Goal: Task Accomplishment & Management: Manage account settings

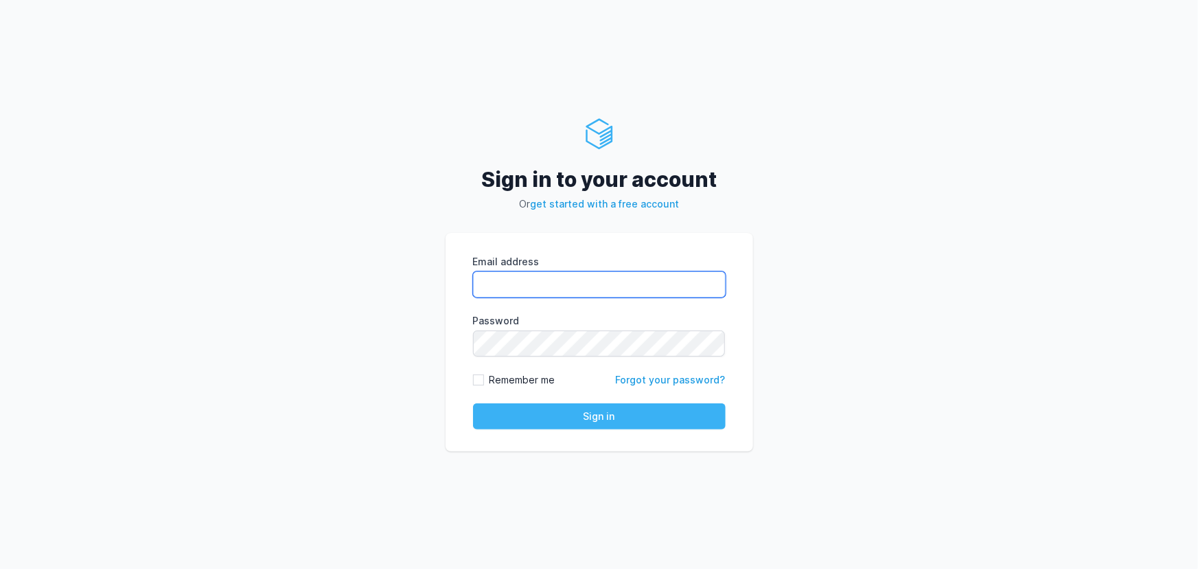
type input "rahul.raikar@cdmx.in"
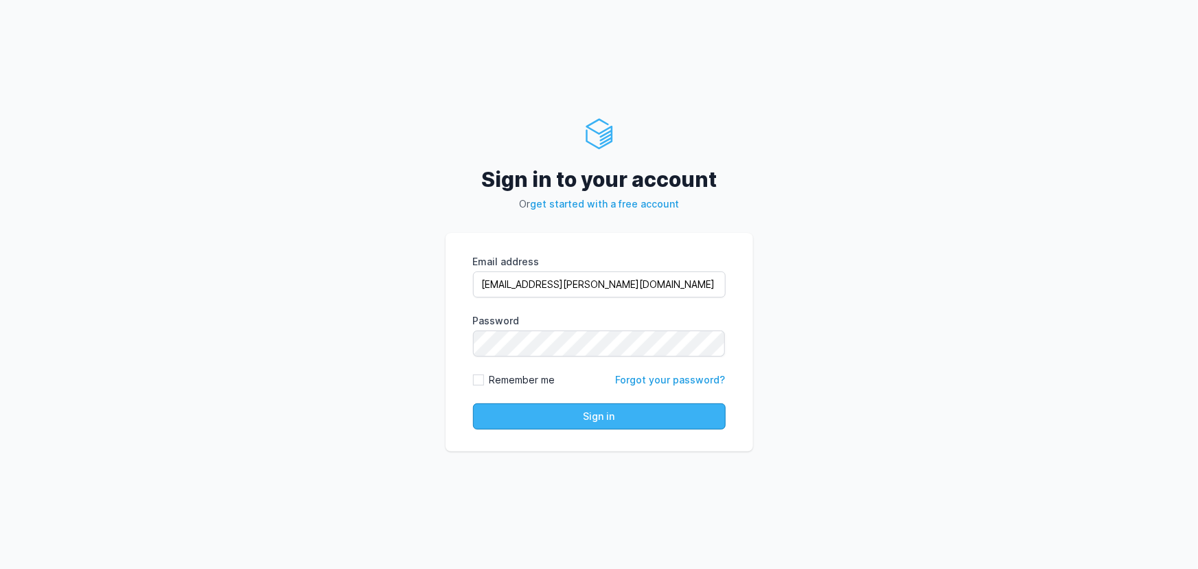
click at [537, 413] on button "Sign in" at bounding box center [599, 416] width 253 height 26
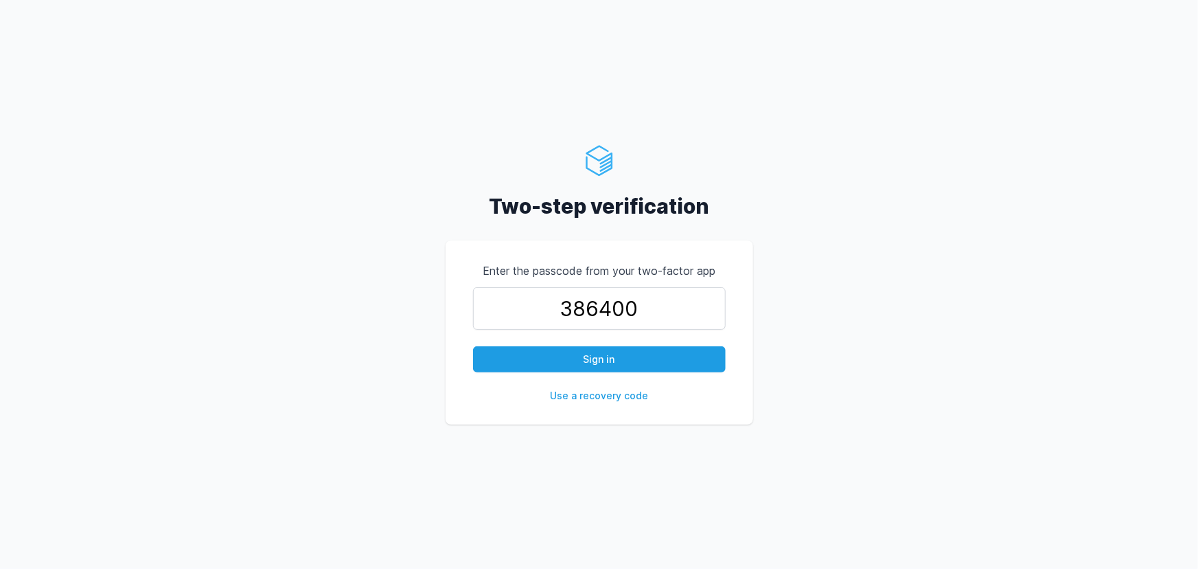
type input "386400"
click at [473, 346] on button "Sign in" at bounding box center [599, 359] width 253 height 26
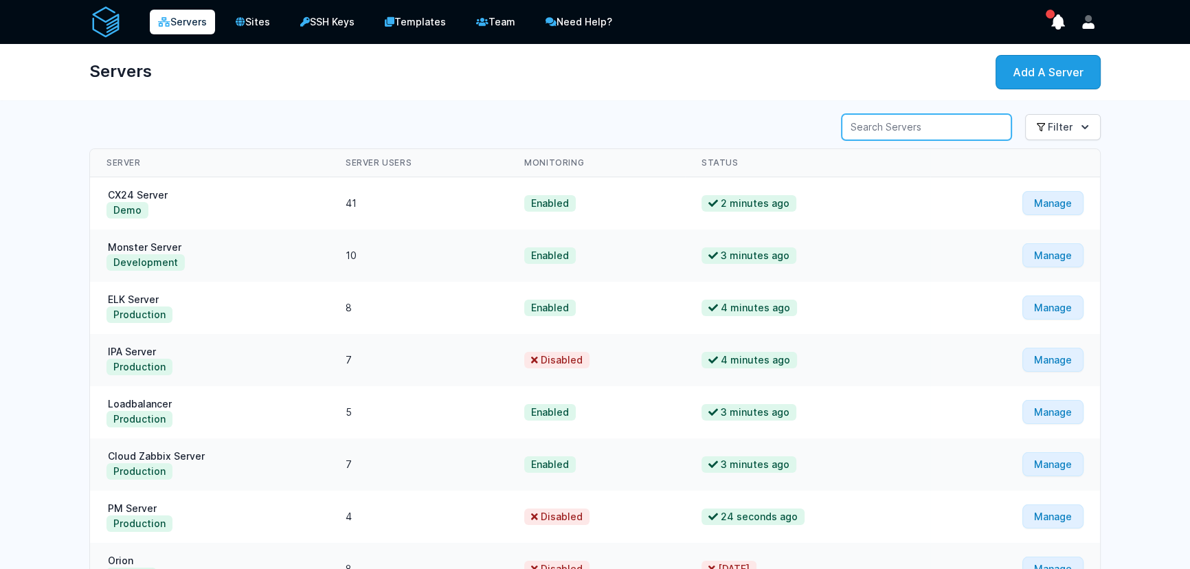
click at [969, 133] on input "Server Search" at bounding box center [926, 127] width 170 height 26
type input "PM"
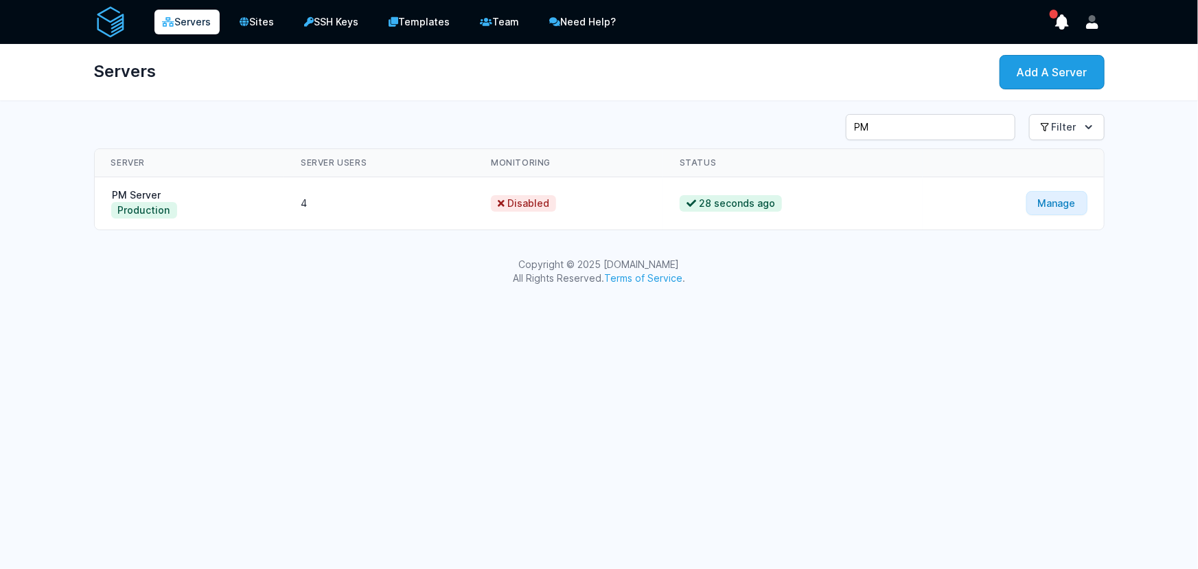
click at [161, 193] on td "PM Server Production" at bounding box center [190, 203] width 190 height 53
click at [147, 192] on link "PM Server" at bounding box center [137, 195] width 52 height 12
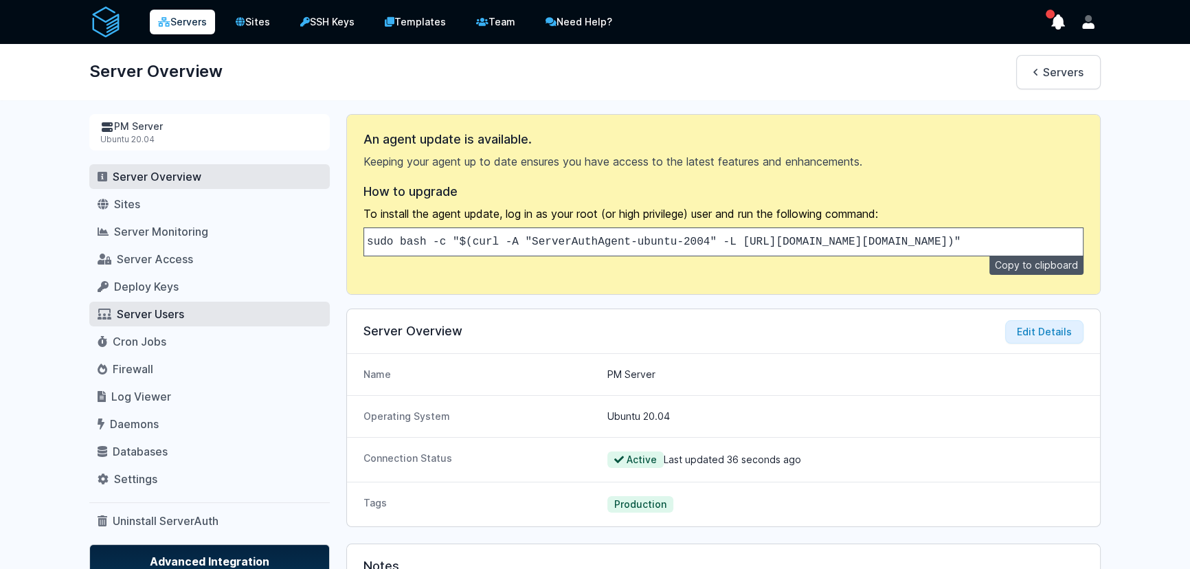
click at [133, 308] on span "Server Users" at bounding box center [150, 314] width 67 height 14
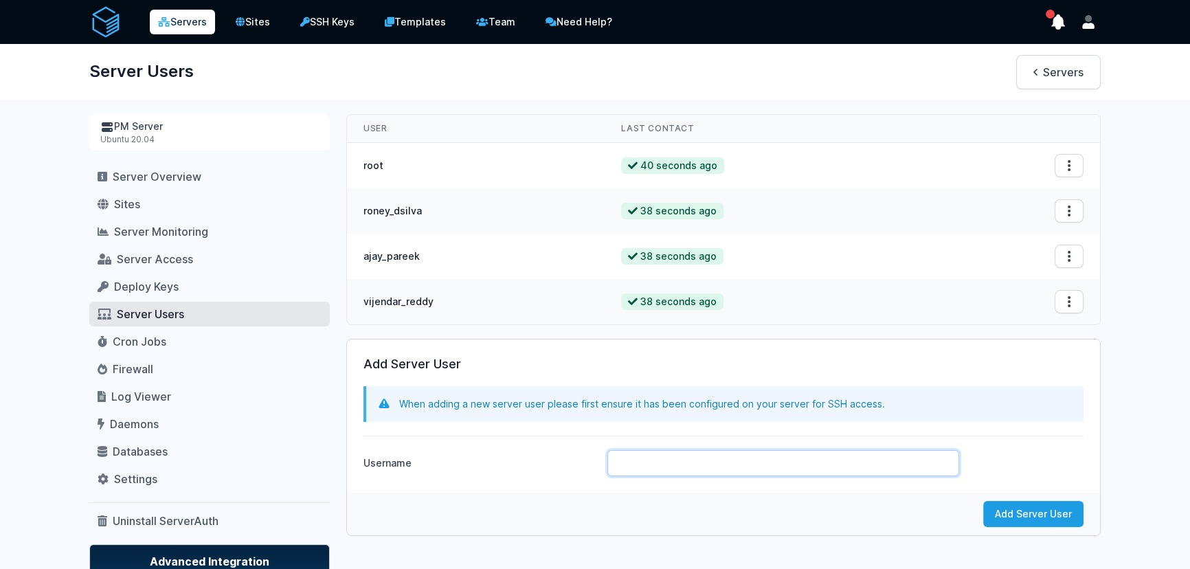
click at [659, 462] on input "Username" at bounding box center [783, 463] width 352 height 26
type input "rahul_raikar"
click at [983, 501] on button "Add Server User" at bounding box center [1033, 514] width 100 height 26
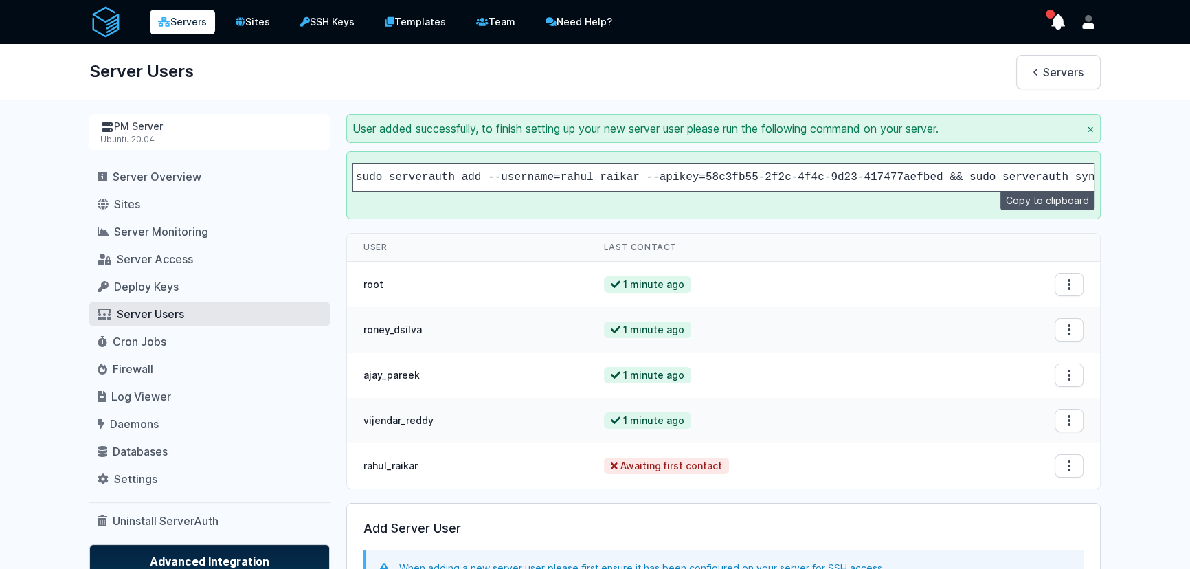
click at [803, 175] on code "sudo serverauth add --username=rahul_raikar --apikey=58c3fb55-2f2c-4f4c-9d23-41…" at bounding box center [728, 177] width 745 height 12
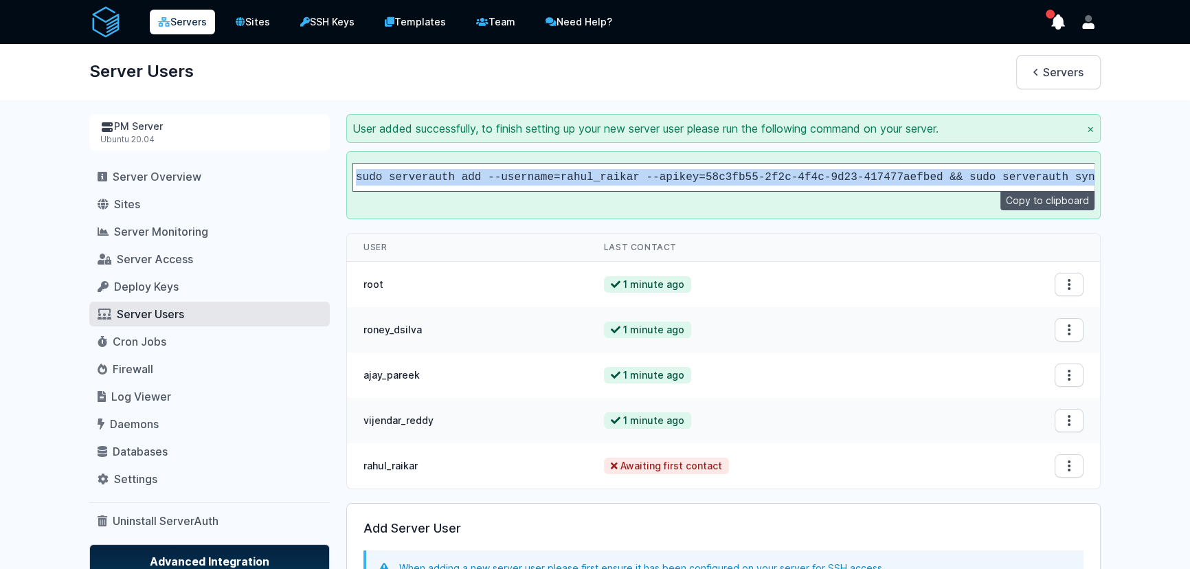
click at [803, 175] on code "sudo serverauth add --username=rahul_raikar --apikey=58c3fb55-2f2c-4f4c-9d23-41…" at bounding box center [728, 177] width 745 height 12
copy div "sudo serverauth add --username=rahul_raikar --apikey=58c3fb55-2f2c-4f4c-9d23-41…"
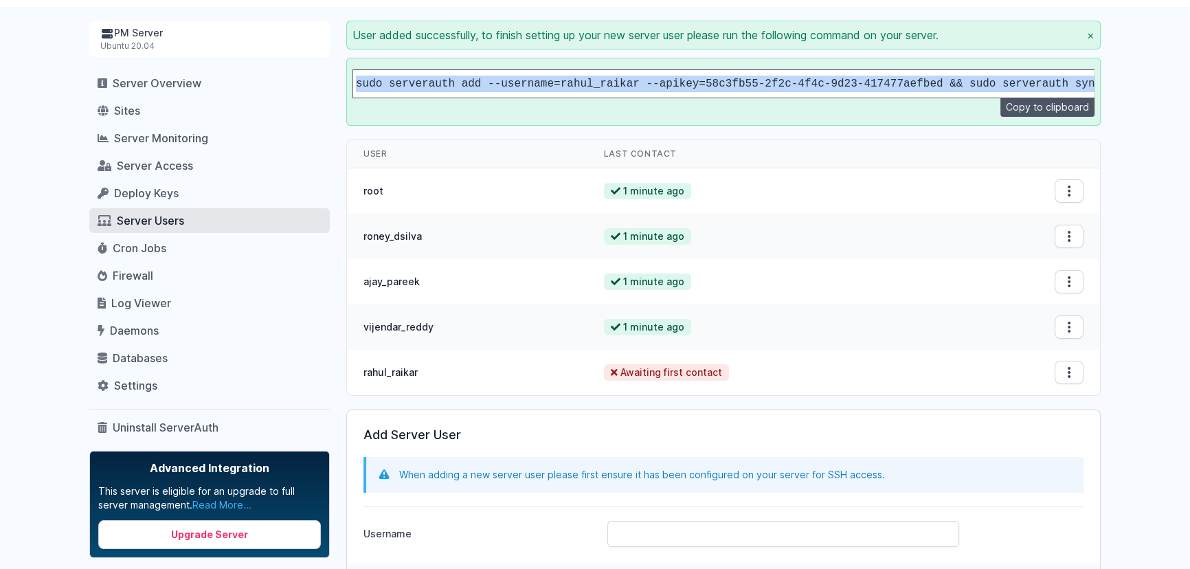
scroll to position [207, 0]
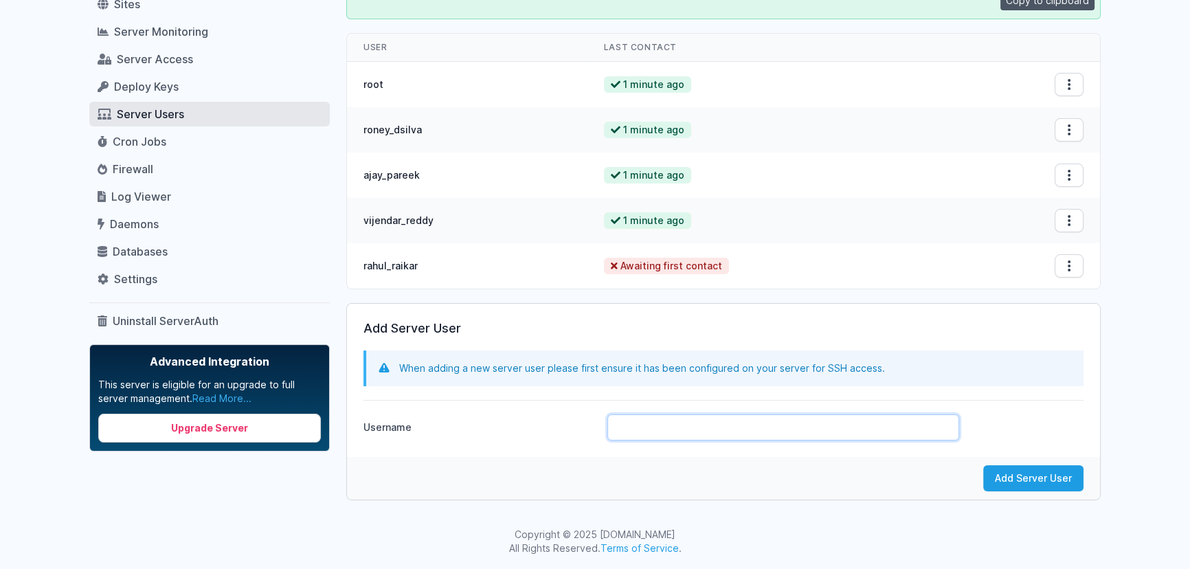
click at [630, 430] on input "Username" at bounding box center [783, 427] width 352 height 26
type input "jothi_prasath"
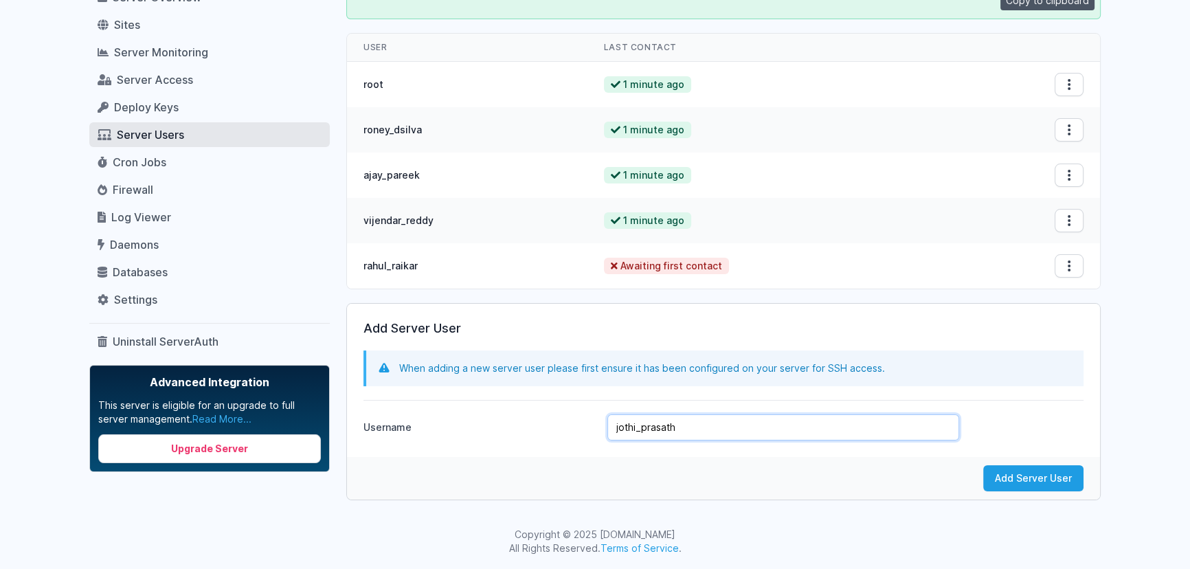
scroll to position [186, 0]
click at [1021, 484] on button "Add Server User" at bounding box center [1033, 478] width 100 height 26
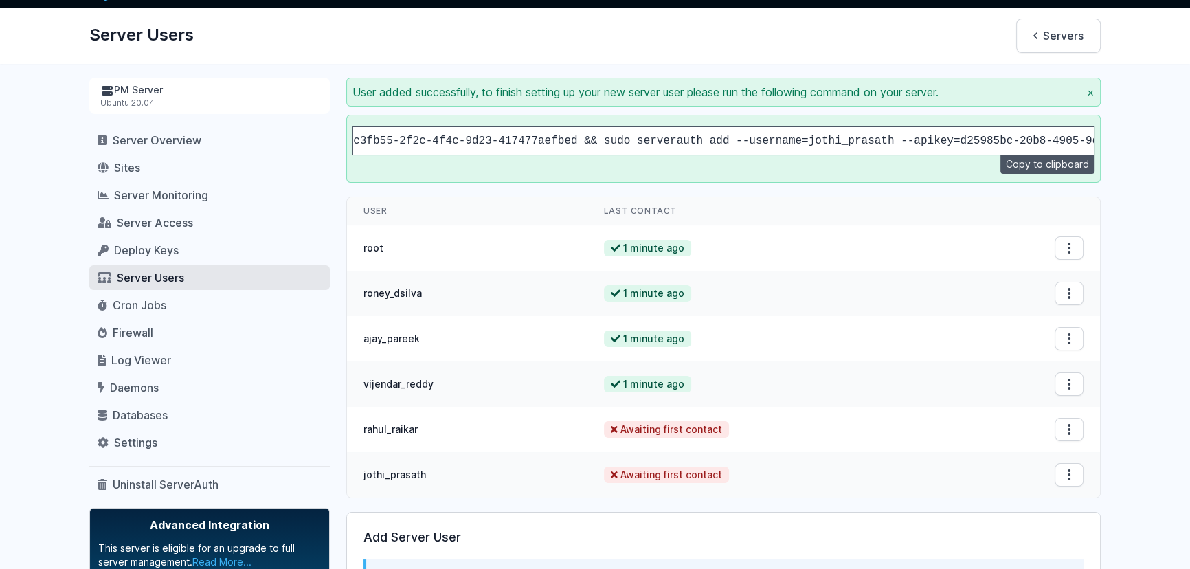
scroll to position [0, 408]
drag, startPoint x: 1018, startPoint y: 180, endPoint x: 818, endPoint y: 130, distance: 206.7
click at [1018, 174] on button "Copy to clipboard" at bounding box center [1047, 164] width 94 height 19
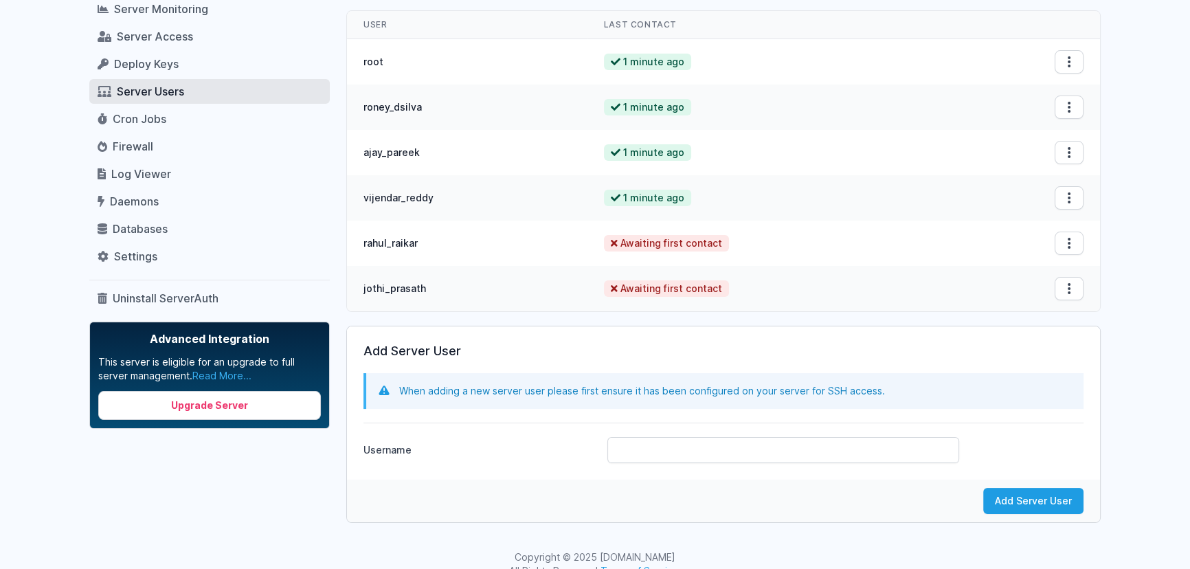
scroll to position [252, 0]
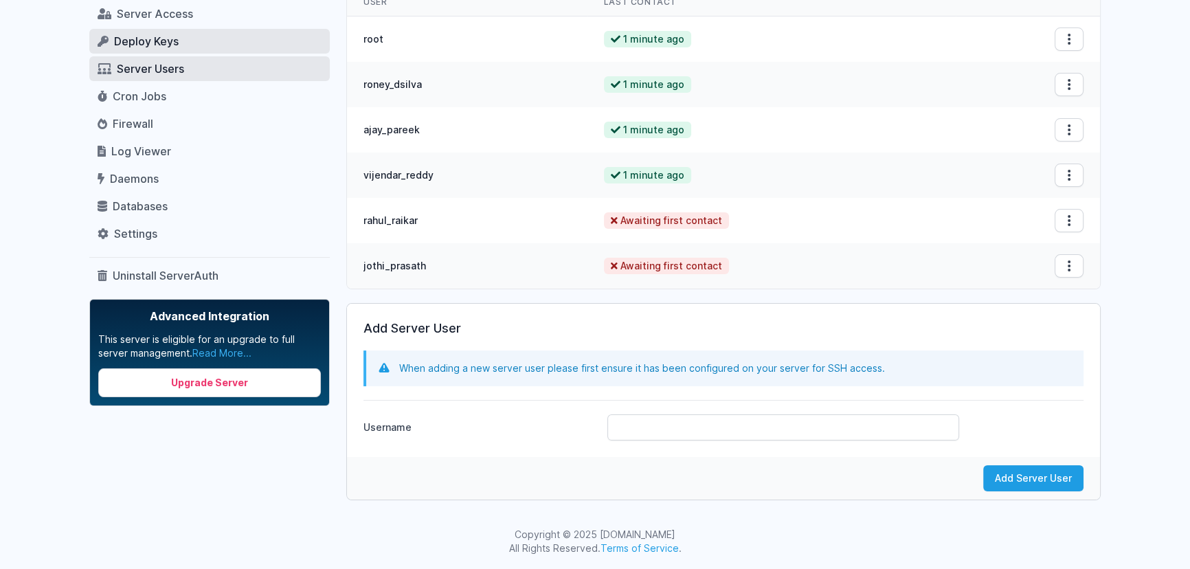
click at [159, 38] on span "Deploy Keys" at bounding box center [146, 41] width 65 height 14
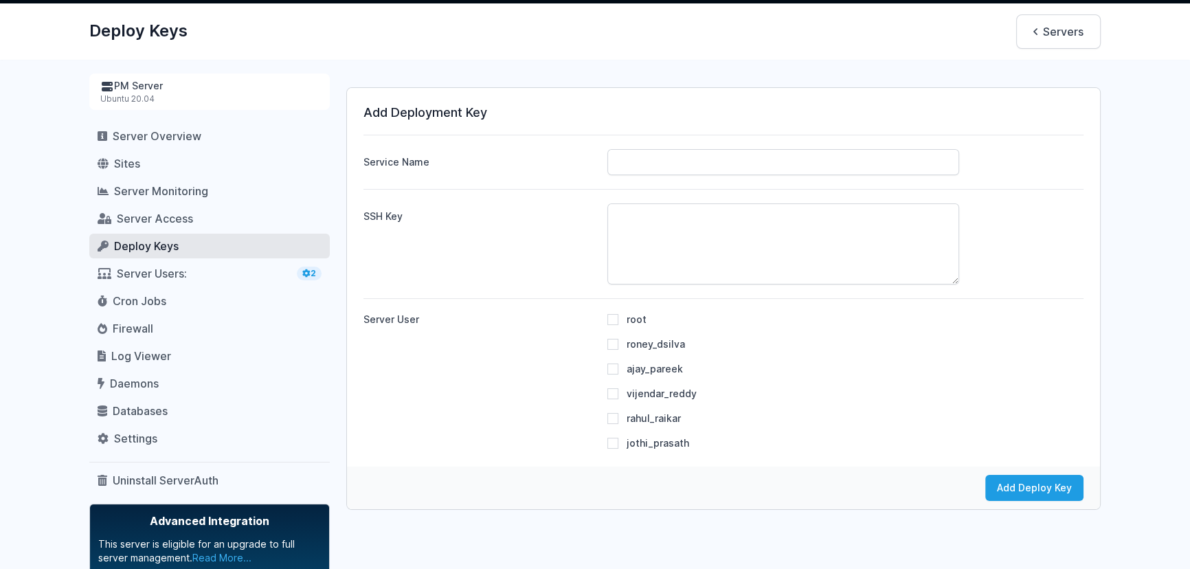
scroll to position [75, 0]
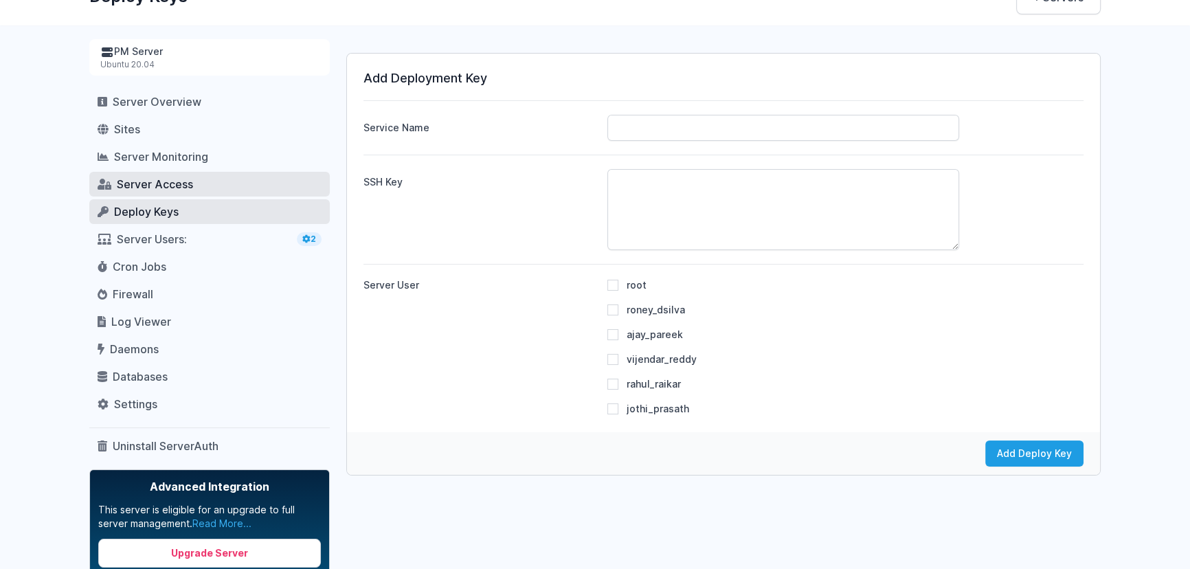
click at [152, 189] on span "Server Access" at bounding box center [155, 184] width 76 height 14
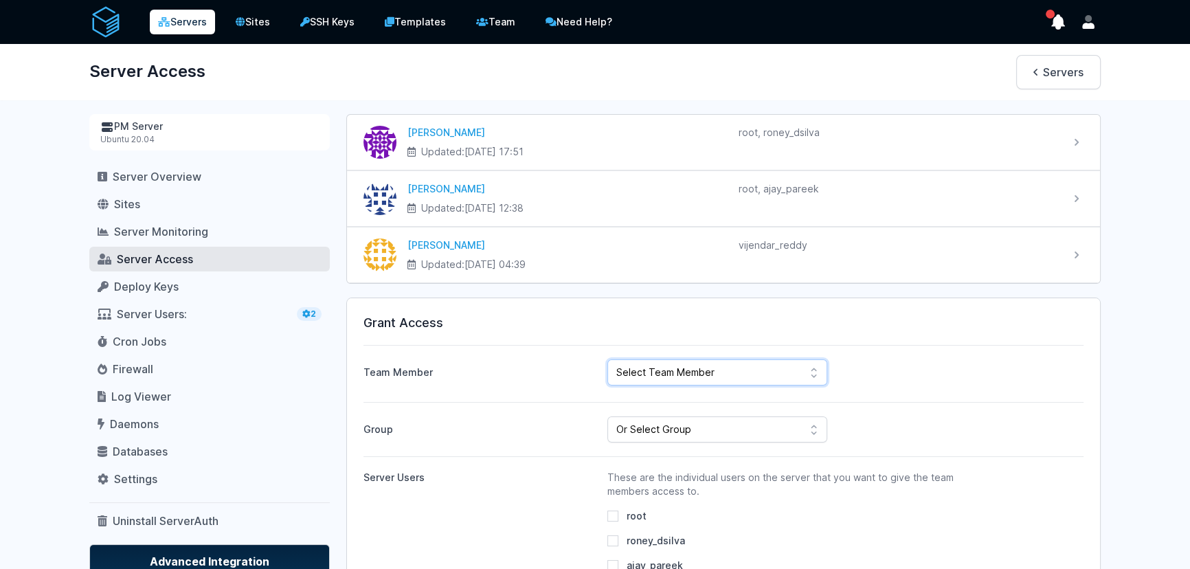
select select "836"
click at [607, 359] on select "Select Team Member CodeMax IT Solutions Pvt Ltd [PERSON_NAME] [PERSON_NAME] [PE…" at bounding box center [717, 372] width 220 height 26
click at [608, 515] on input "root" at bounding box center [612, 515] width 11 height 11
checkbox input "true"
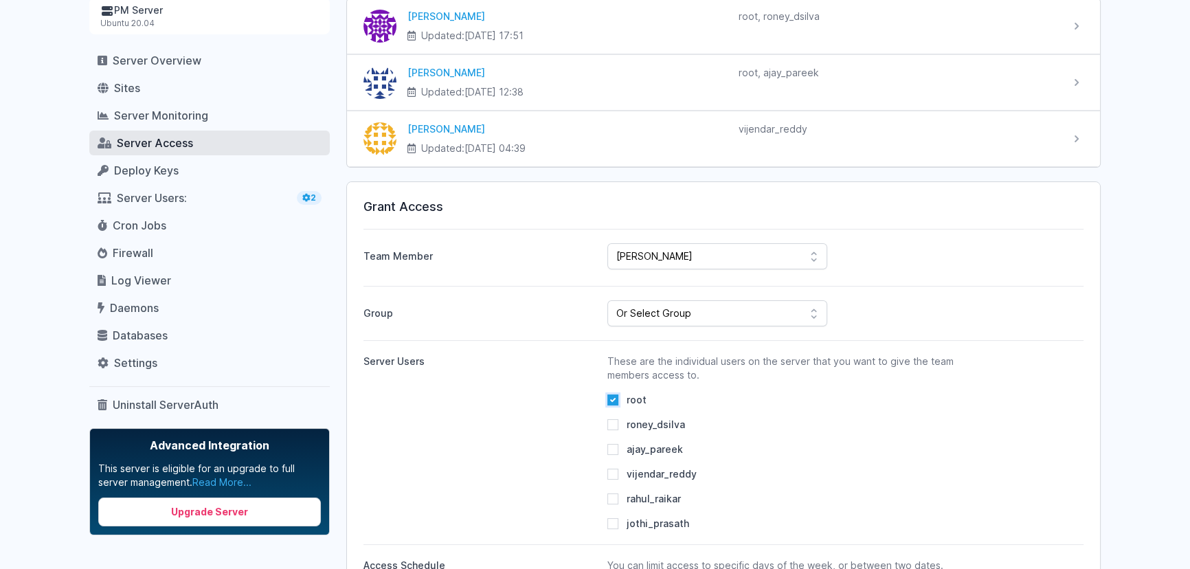
scroll to position [150, 0]
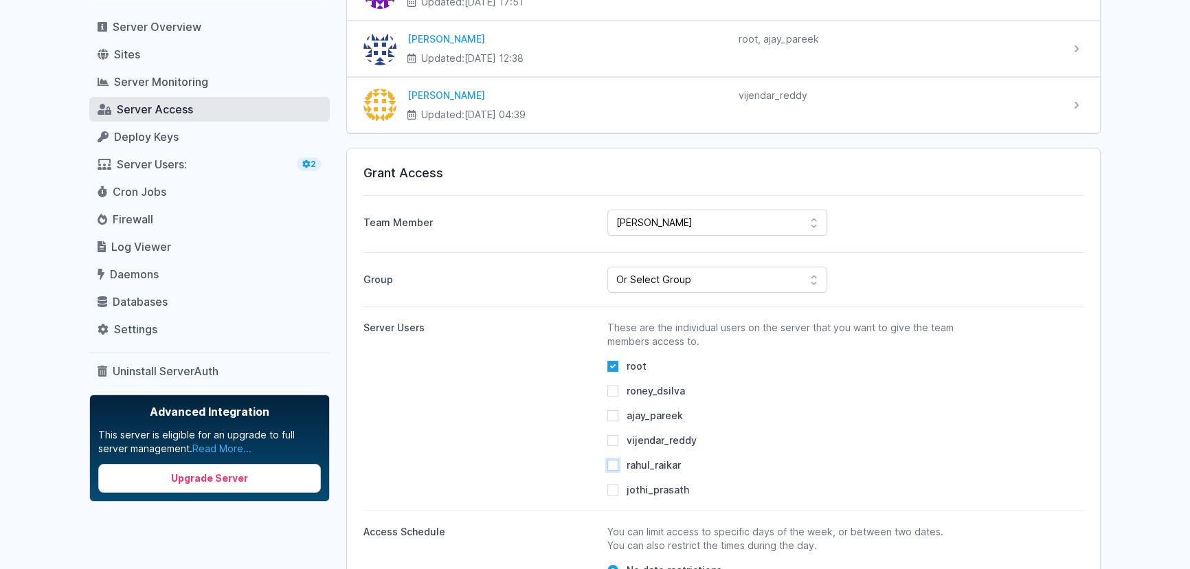
click at [611, 467] on input "rahul_raikar" at bounding box center [612, 464] width 11 height 11
checkbox input "true"
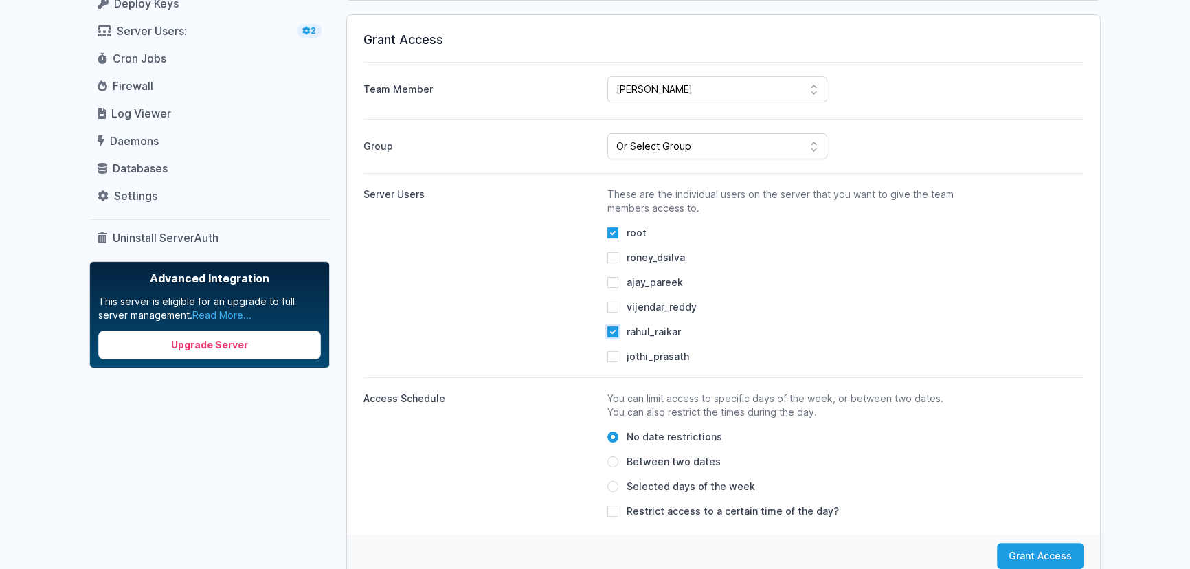
scroll to position [524, 0]
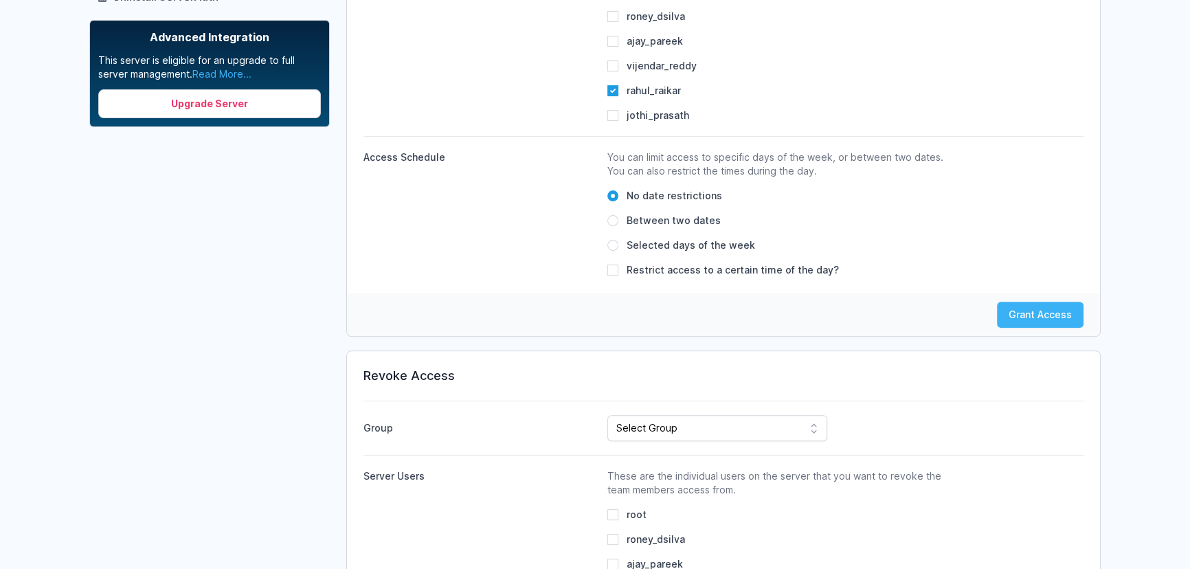
click at [1016, 315] on button "Grant Access" at bounding box center [1040, 314] width 87 height 26
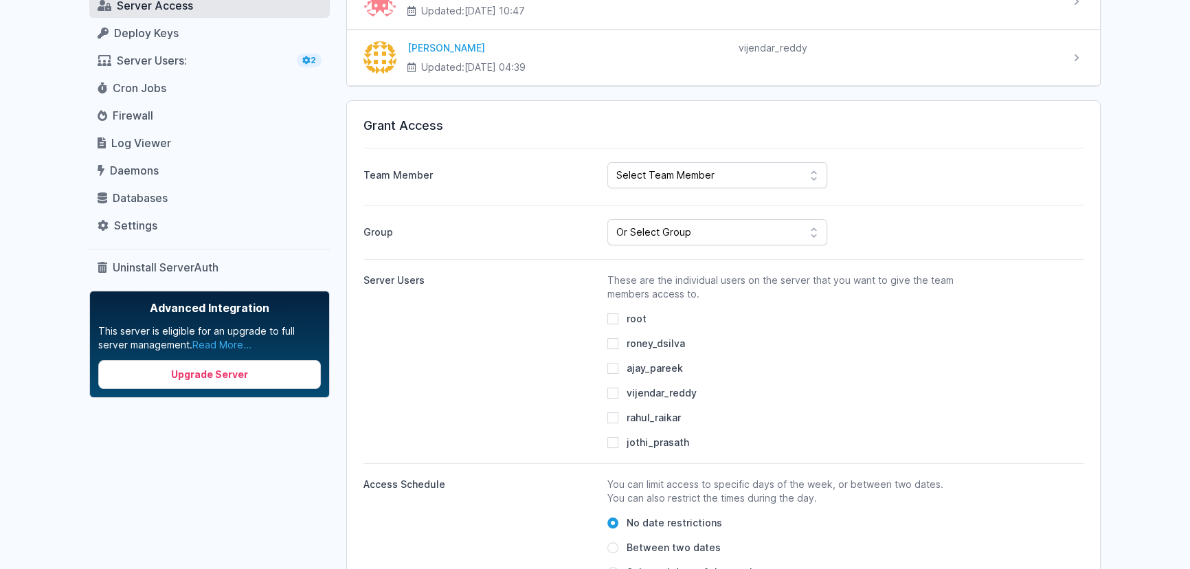
scroll to position [150, 0]
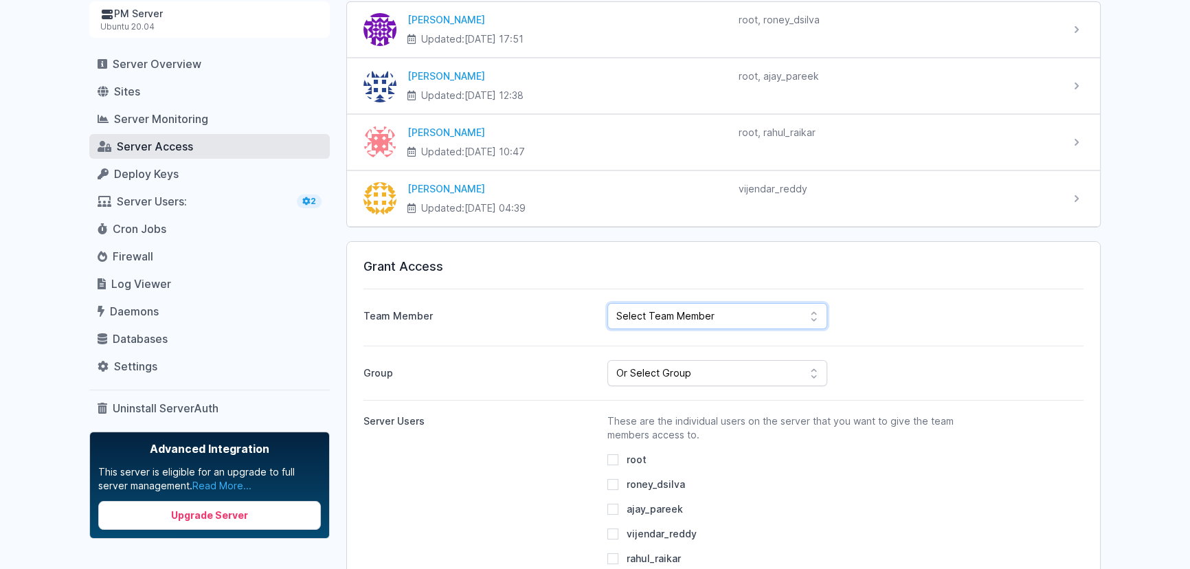
select select "1238"
click at [607, 303] on select "Select Team Member CodeMax IT Solutions Pvt Ltd [PERSON_NAME] [PERSON_NAME] [PE…" at bounding box center [717, 316] width 220 height 26
drag, startPoint x: 667, startPoint y: 373, endPoint x: 562, endPoint y: 453, distance: 131.7
click at [533, 454] on div "Team Member Select Team Member CodeMax IT Solutions Pvt Ltd [PERSON_NAME] [PERS…" at bounding box center [723, 516] width 720 height 456
click at [609, 459] on input "root" at bounding box center [612, 459] width 11 height 11
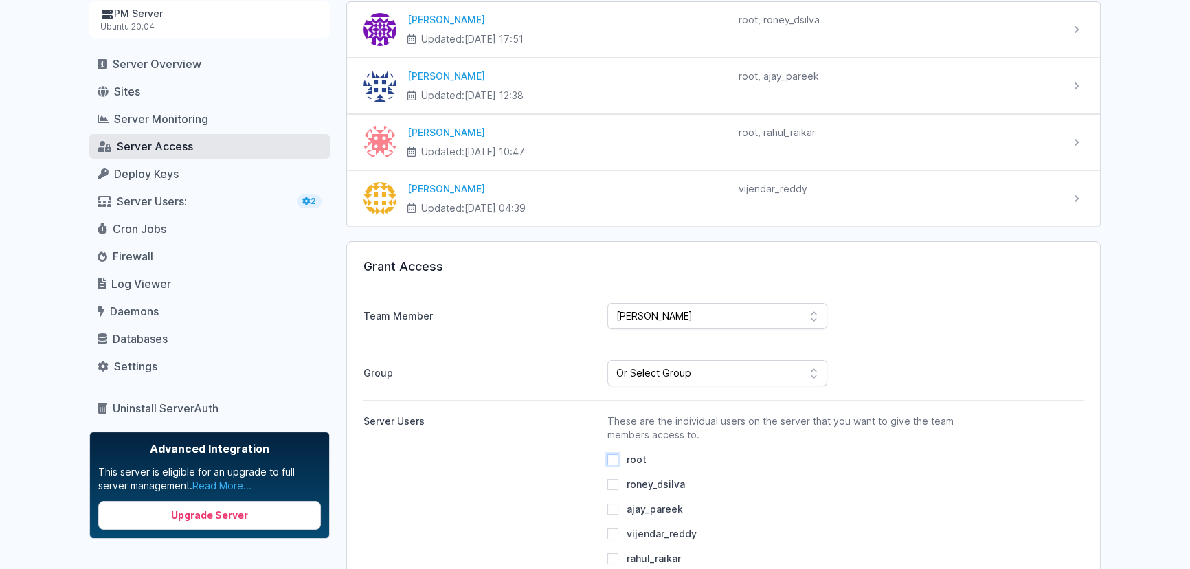
checkbox input "true"
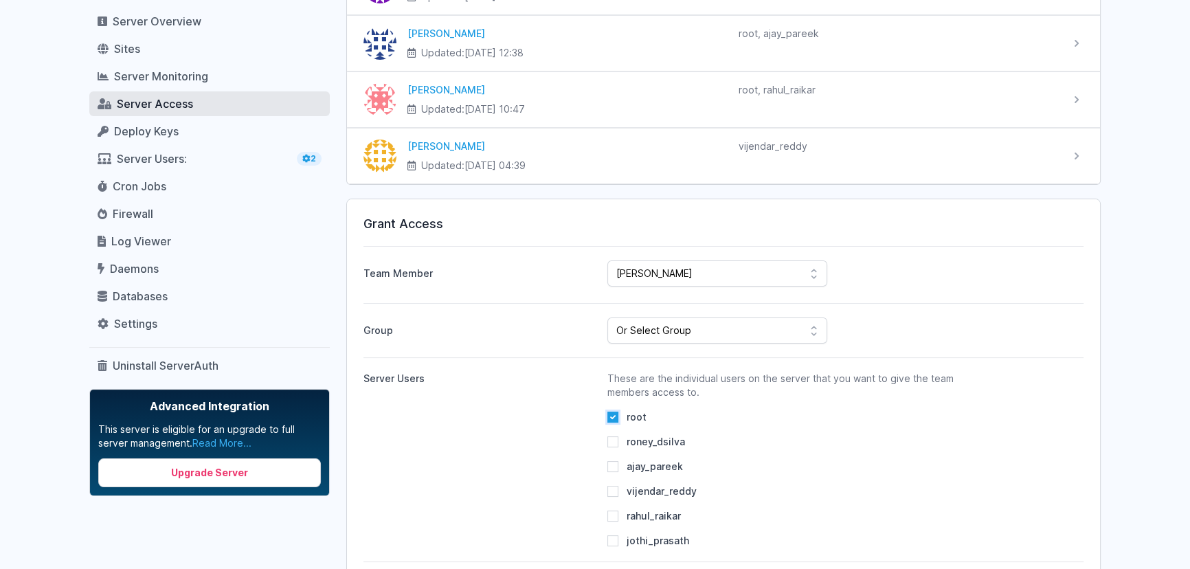
scroll to position [299, 0]
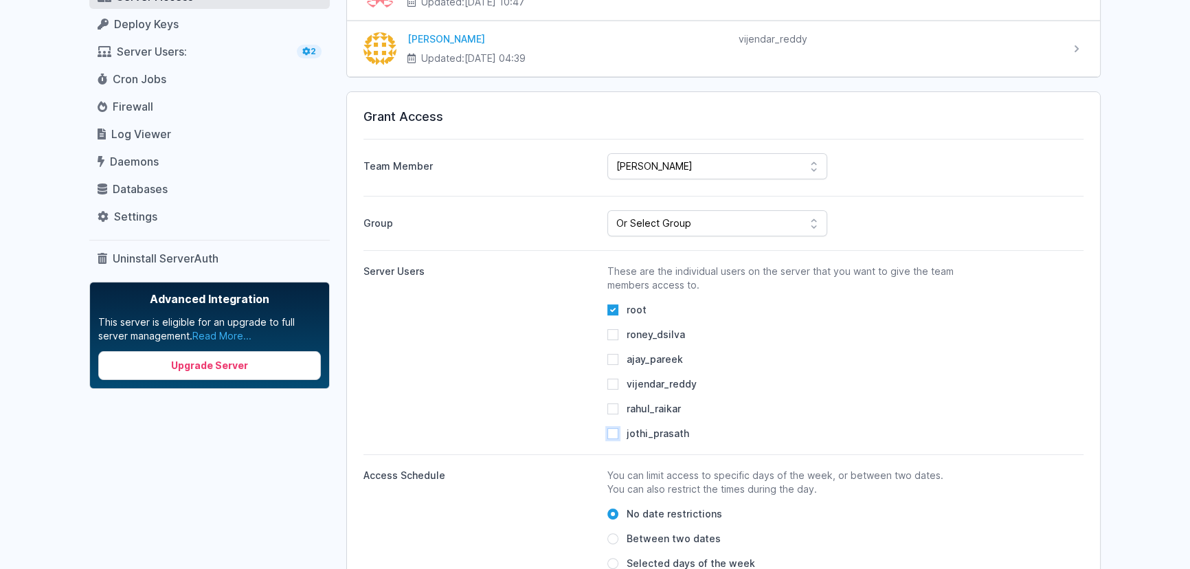
click at [611, 433] on input "jothi_prasath" at bounding box center [612, 433] width 11 height 11
checkbox input "true"
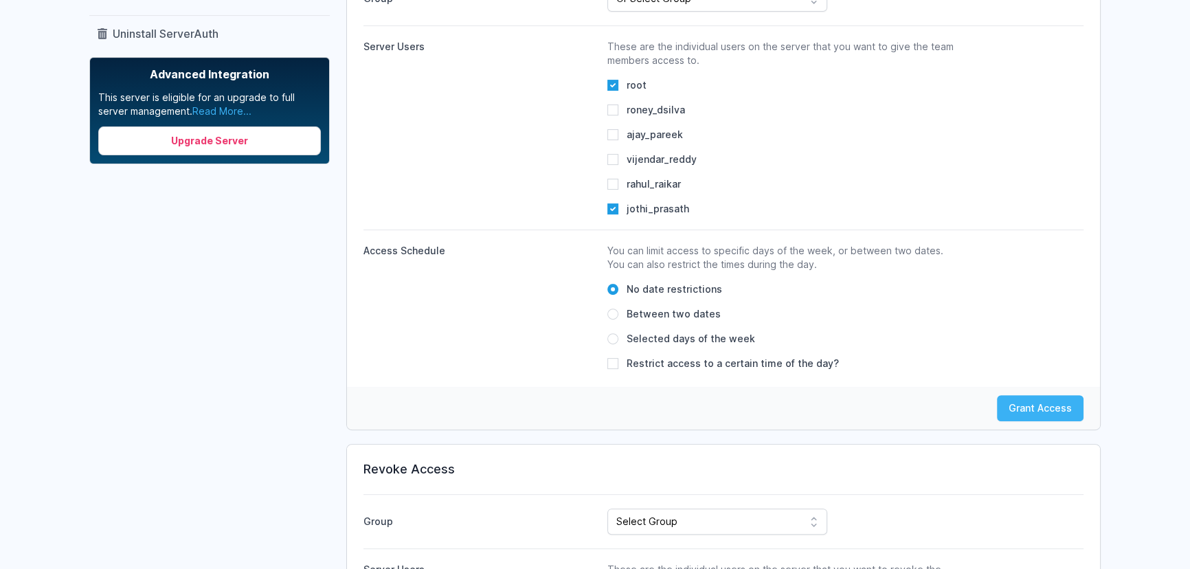
click at [1032, 405] on button "Grant Access" at bounding box center [1040, 408] width 87 height 26
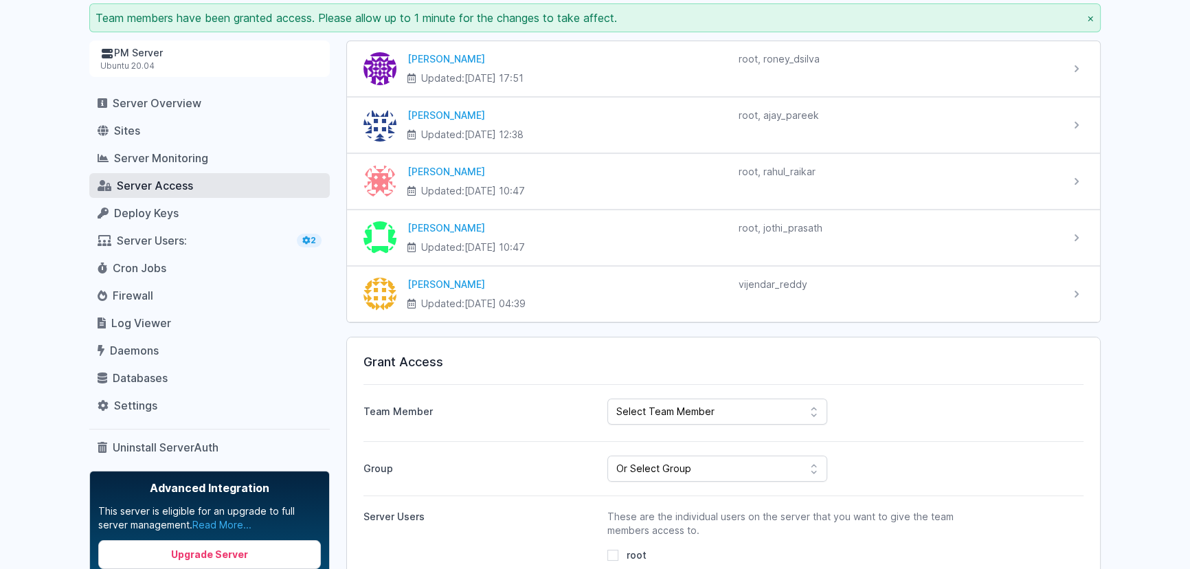
scroll to position [75, 0]
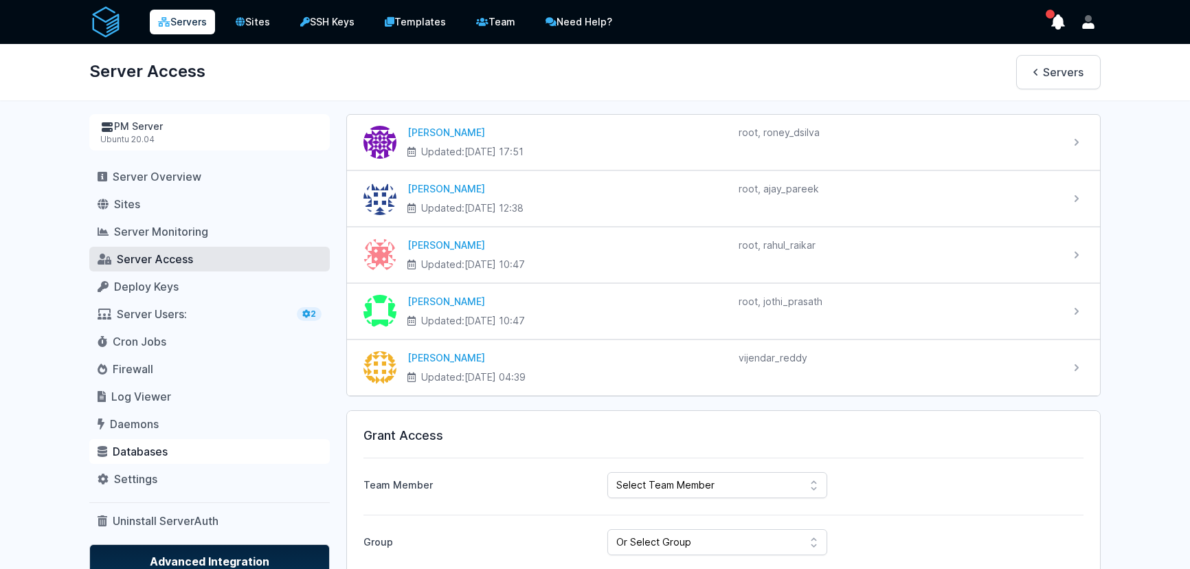
scroll to position [69, 0]
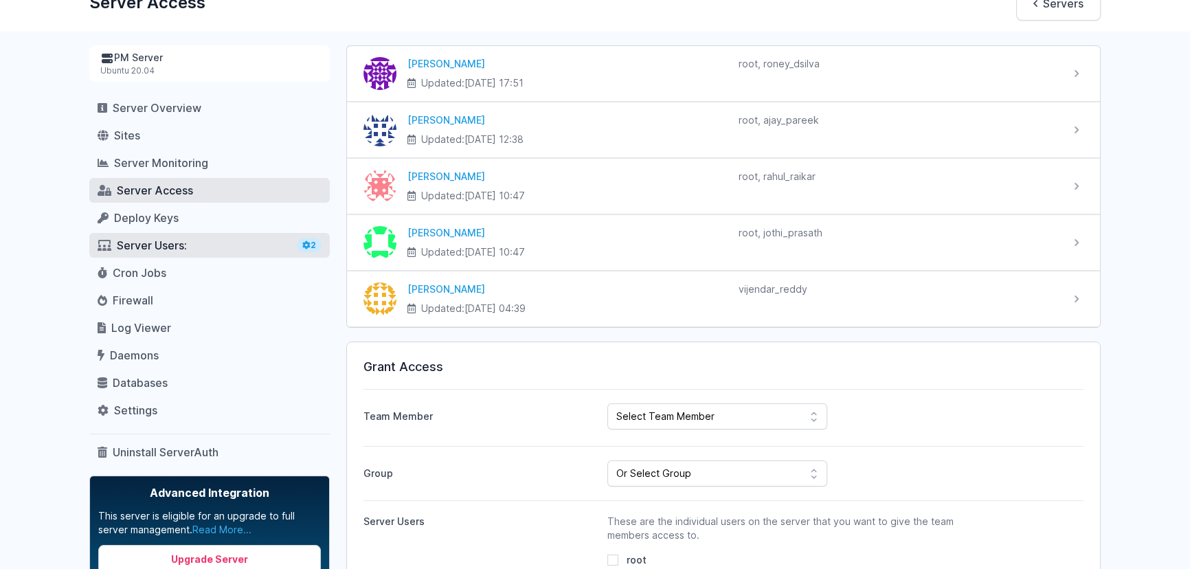
click at [161, 247] on span "Server Users" at bounding box center [150, 245] width 67 height 14
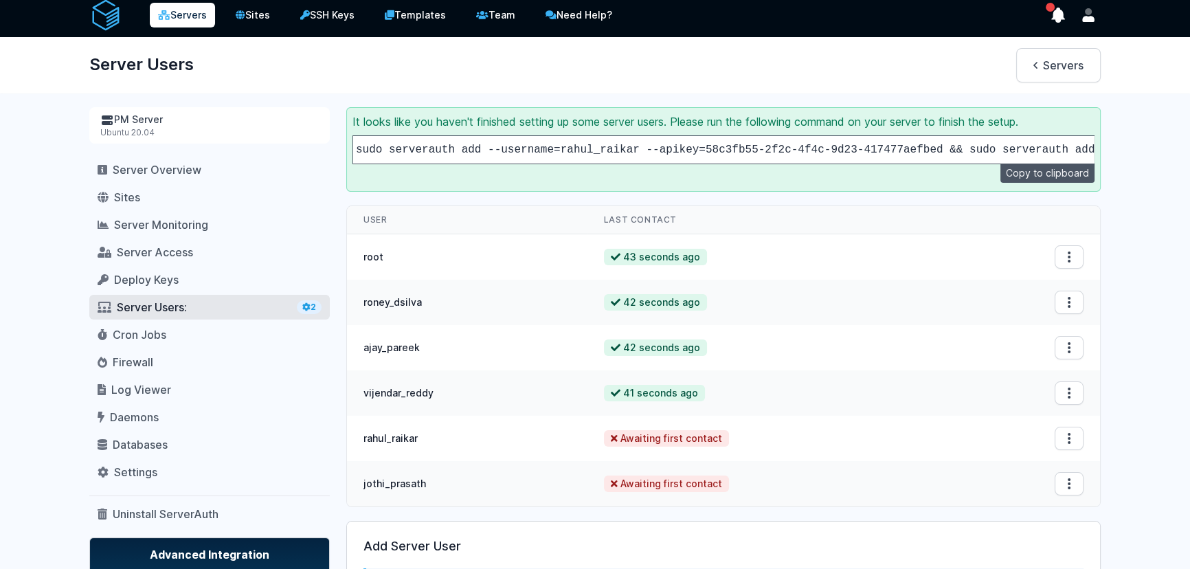
scroll to position [82, 0]
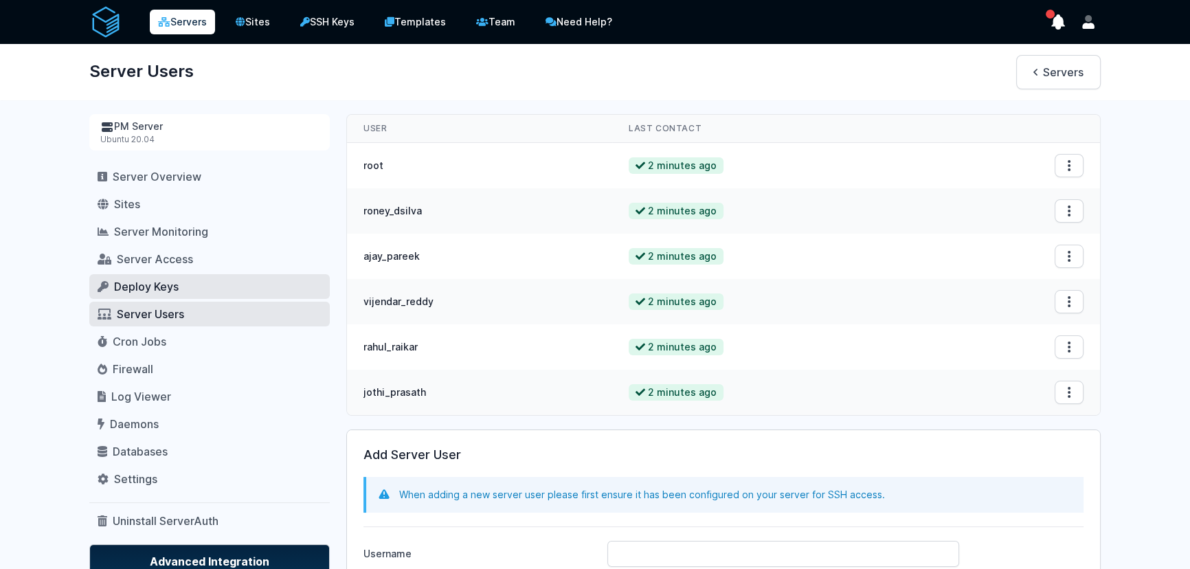
click at [146, 289] on span "Deploy Keys" at bounding box center [146, 287] width 65 height 14
